Goal: Task Accomplishment & Management: Complete application form

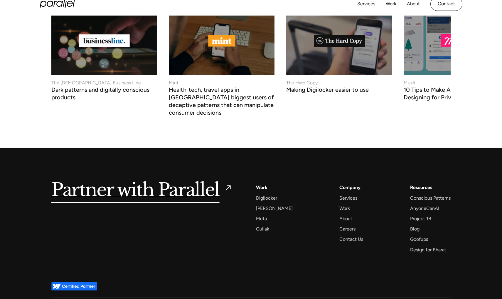
scroll to position [2308, 0]
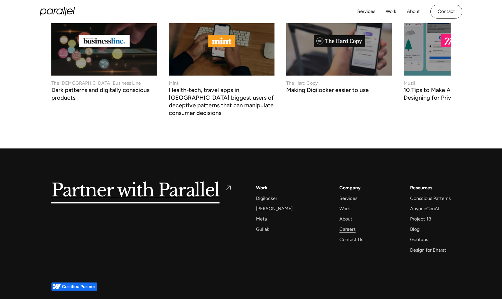
click at [342, 225] on div "Careers" at bounding box center [347, 229] width 16 height 8
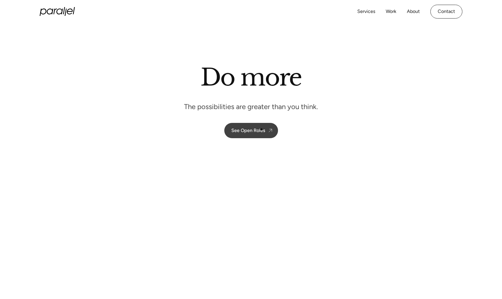
click at [260, 130] on div "See Open Roles" at bounding box center [248, 130] width 34 height 6
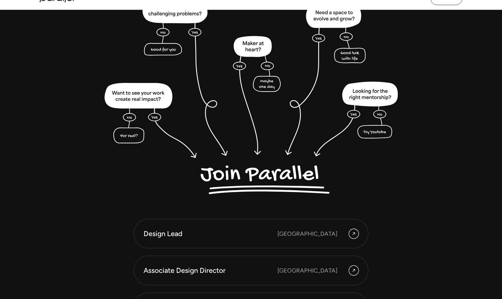
scroll to position [1613, 0]
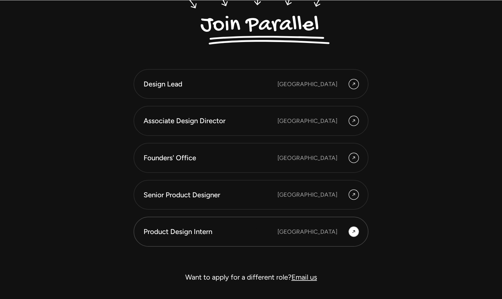
click at [257, 229] on div "Product Design Intern" at bounding box center [211, 231] width 134 height 10
click at [260, 196] on div "Senior Product Designer" at bounding box center [211, 195] width 134 height 10
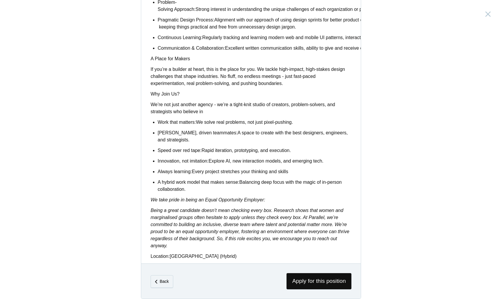
scroll to position [400, 0]
click at [307, 277] on span "Apply for this position" at bounding box center [319, 281] width 65 height 16
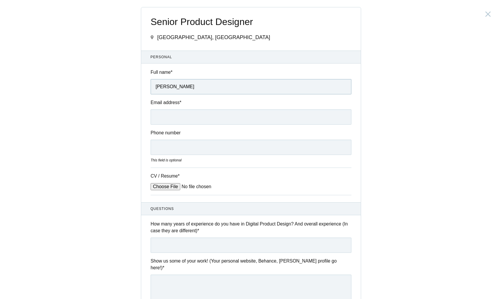
type input "Aravindhan B"
type input "aravindrap11@gmail.com"
click at [125, 138] on div "Senior Product Designer India, Bengaluru Submitting form failed, try again. Ret…" at bounding box center [251, 149] width 502 height 299
type input "8438479166"
click at [166, 189] on input "CV / Resume *" at bounding box center [195, 186] width 89 height 7
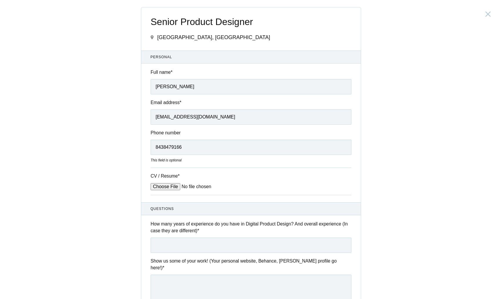
type input "C:\fakepath\Aravindhan_CV.pdf"
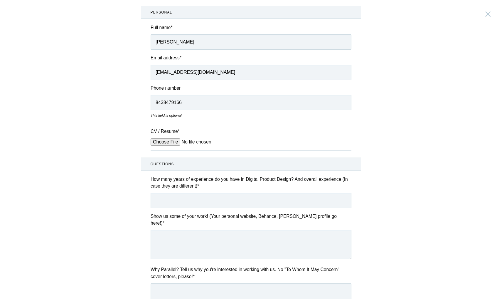
scroll to position [50, 0]
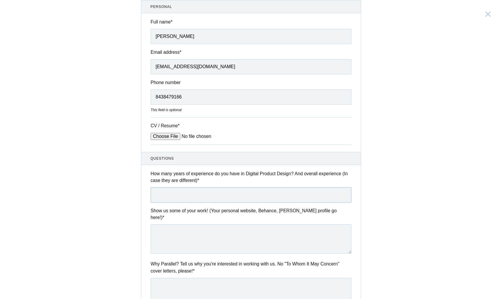
click at [243, 197] on input "text" at bounding box center [251, 194] width 201 height 15
click at [227, 194] on input "text" at bounding box center [251, 194] width 201 height 15
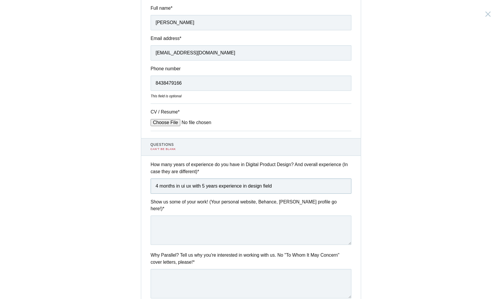
scroll to position [42, 0]
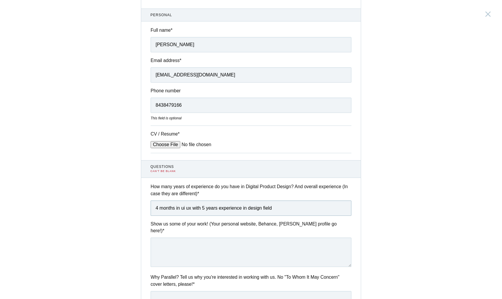
click at [271, 207] on input "4 months in ui ux with 5 years experience in design field" at bounding box center [251, 207] width 201 height 15
click at [277, 207] on input "4 months in ui ux with 5 years experience in design field" at bounding box center [251, 207] width 201 height 15
click at [277, 207] on input "4 months in ui ux with 5 years experience in design field." at bounding box center [251, 207] width 201 height 15
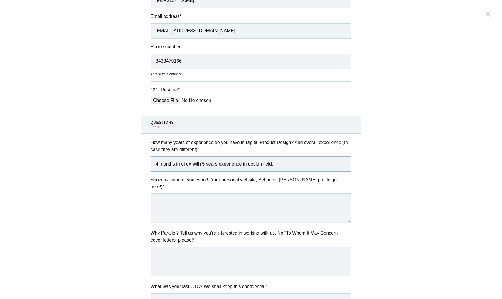
scroll to position [89, 0]
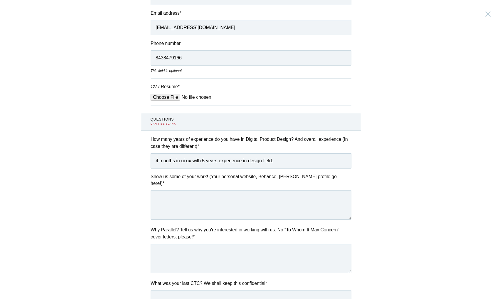
type input "4 months in ui ux with 5 years experience in design field."
click at [223, 210] on textarea at bounding box center [251, 204] width 201 height 29
paste textarea "https://www.behance.net/_Aravindh"
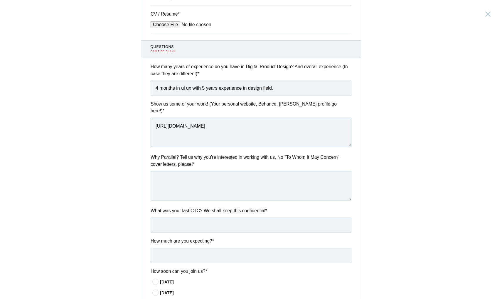
scroll to position [179, 0]
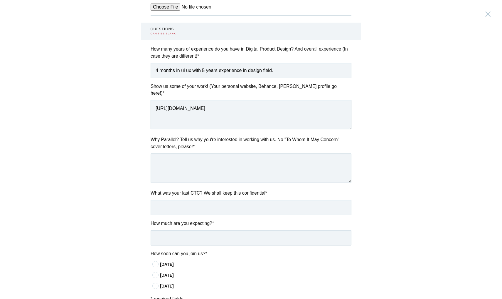
type textarea "https://www.behance.net/_Aravindh"
click at [205, 158] on textarea at bounding box center [251, 167] width 201 height 29
type input "420000"
click at [176, 230] on input "text" at bounding box center [251, 237] width 201 height 15
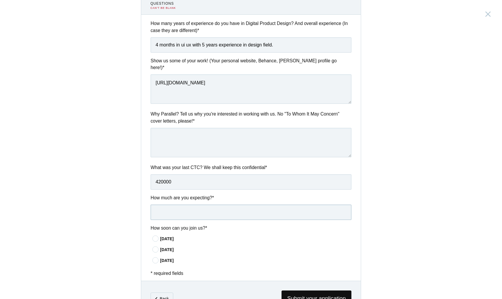
scroll to position [206, 0]
click at [169, 234] on div "In 15 days" at bounding box center [255, 237] width 191 height 6
click at [0, 0] on input"] "In 15 days" at bounding box center [0, 0] width 0 height 0
click at [102, 228] on div "Senior Product Designer India, Bengaluru Submitting form failed, try again. Ret…" at bounding box center [251, 149] width 502 height 299
click at [196, 204] on input "text" at bounding box center [251, 210] width 201 height 15
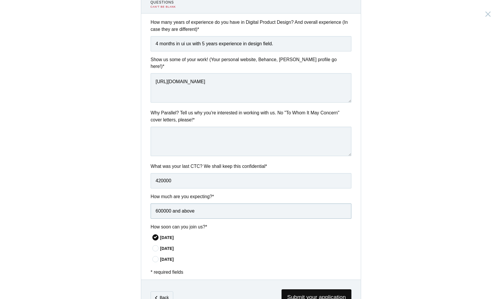
drag, startPoint x: 208, startPoint y: 201, endPoint x: 135, endPoint y: 201, distance: 72.8
click at [135, 201] on div "Senior Product Designer India, Bengaluru Submitting form failed, try again. Ret…" at bounding box center [251, 149] width 502 height 299
paste input "I am expecting around ₹6.5 LPA, but I’m open to discussion based on the overall…"
type input "I am expecting around ₹6.5 LPA, but I’m open to discussion based on the overall…"
click at [194, 136] on textarea at bounding box center [251, 141] width 201 height 29
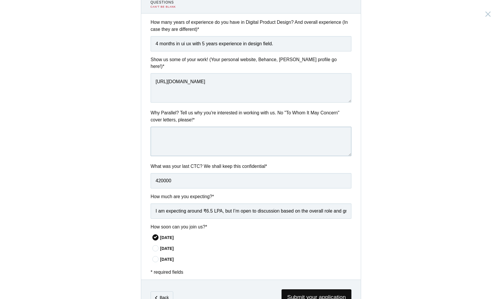
click at [209, 131] on textarea at bounding box center [251, 141] width 201 height 29
paste textarea "I admire Parallel’s focus on creating innovative, user-centered experiences. Wi…"
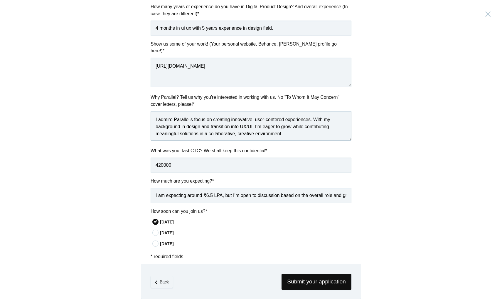
scroll to position [221, 0]
type textarea "I admire Parallel’s focus on creating innovative, user-centered experiences. Wi…"
click at [327, 274] on span "Submit your application" at bounding box center [317, 282] width 70 height 16
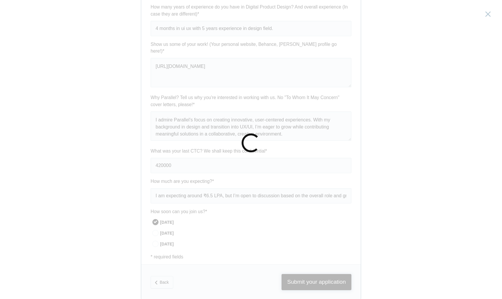
scroll to position [0, 0]
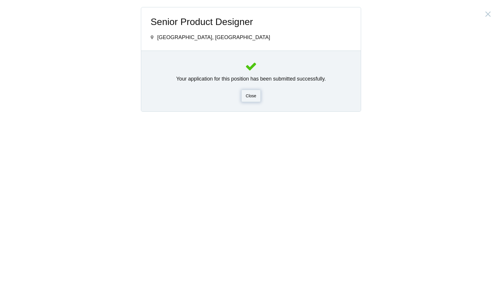
click at [253, 94] on span "Close" at bounding box center [251, 95] width 11 height 5
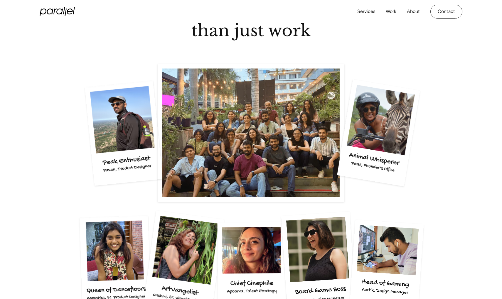
scroll to position [1021, 0]
